Goal: Find specific page/section: Find specific page/section

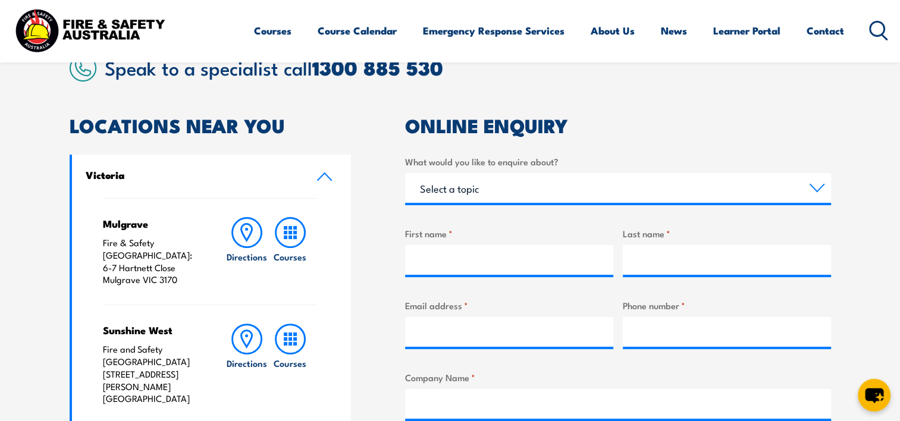
scroll to position [357, 0]
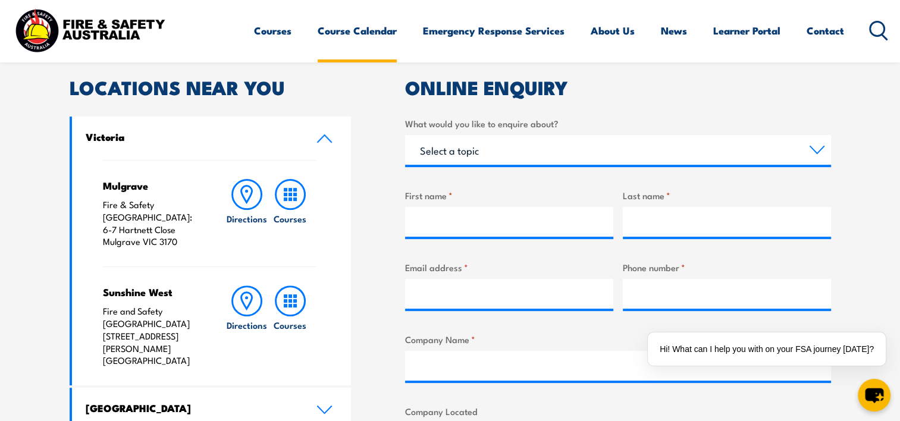
click at [362, 31] on link "Course Calendar" at bounding box center [357, 31] width 79 height 32
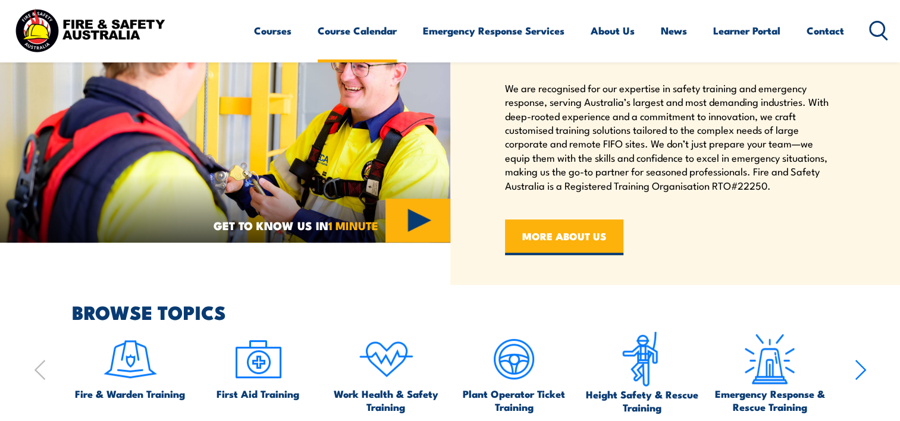
drag, startPoint x: 0, startPoint y: 0, endPoint x: 336, endPoint y: 34, distance: 337.4
click at [823, 31] on link "Contact" at bounding box center [825, 31] width 37 height 32
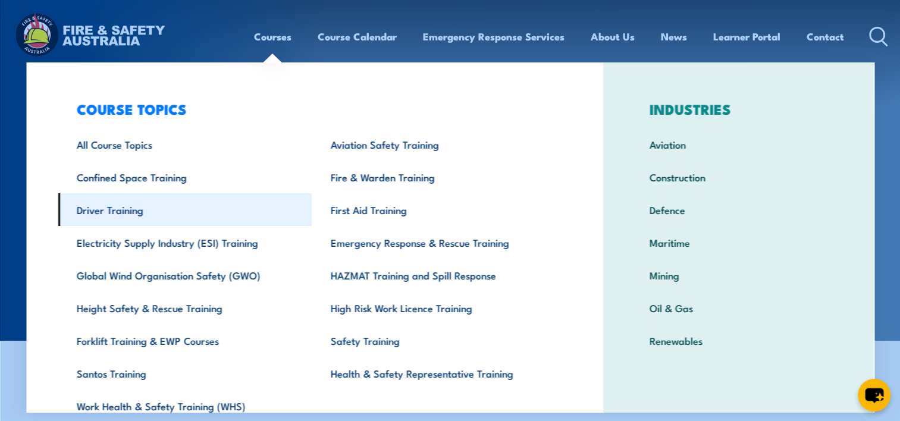
scroll to position [55, 0]
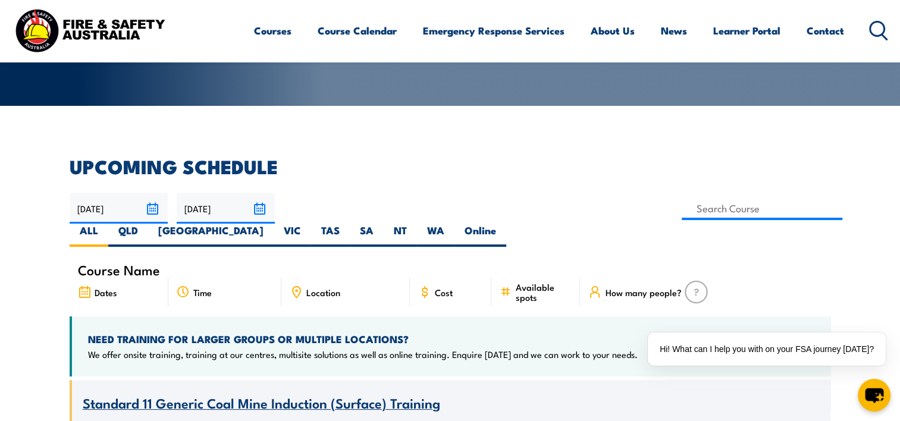
scroll to position [238, 0]
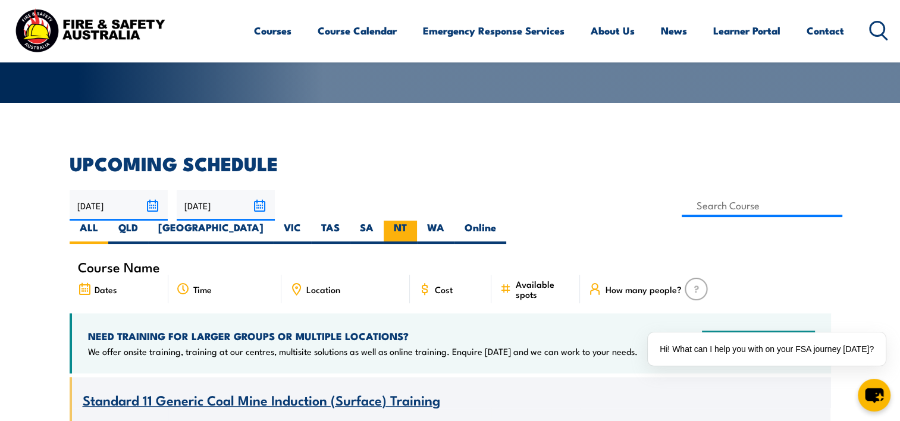
click at [417, 221] on label "NT" at bounding box center [400, 232] width 33 height 23
click at [415, 221] on input "NT" at bounding box center [411, 225] width 8 height 8
radio input "true"
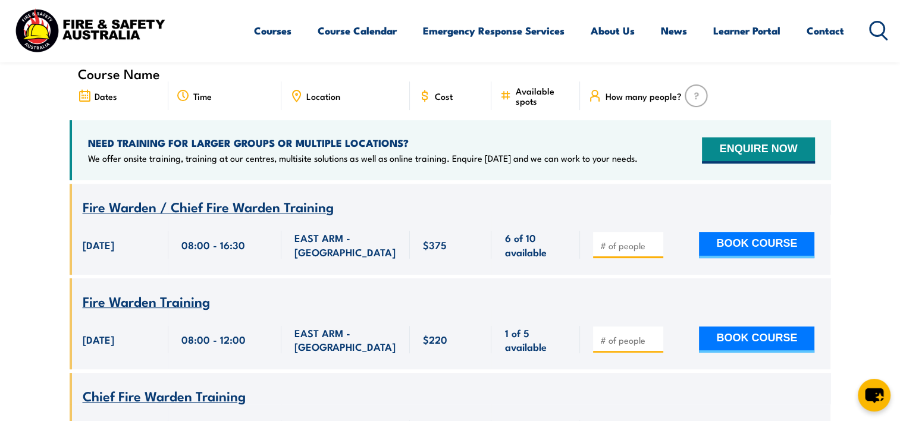
scroll to position [452, 0]
